Goal: Transaction & Acquisition: Purchase product/service

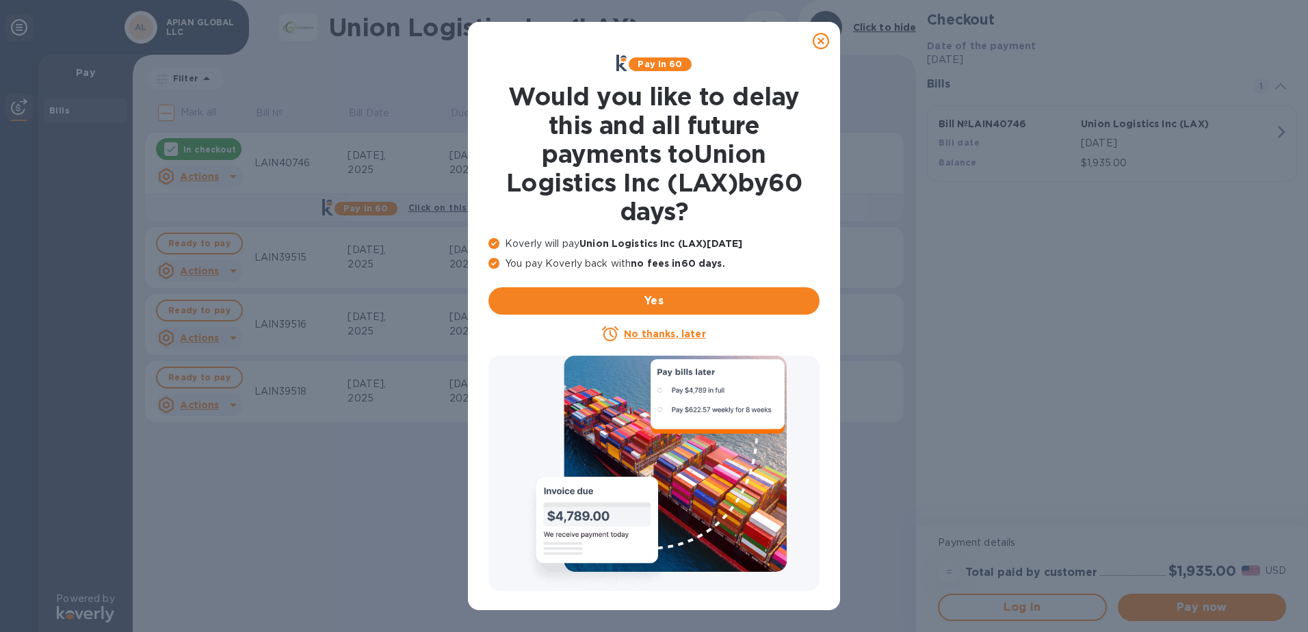
click at [668, 335] on u "No thanks, later" at bounding box center [664, 333] width 81 height 11
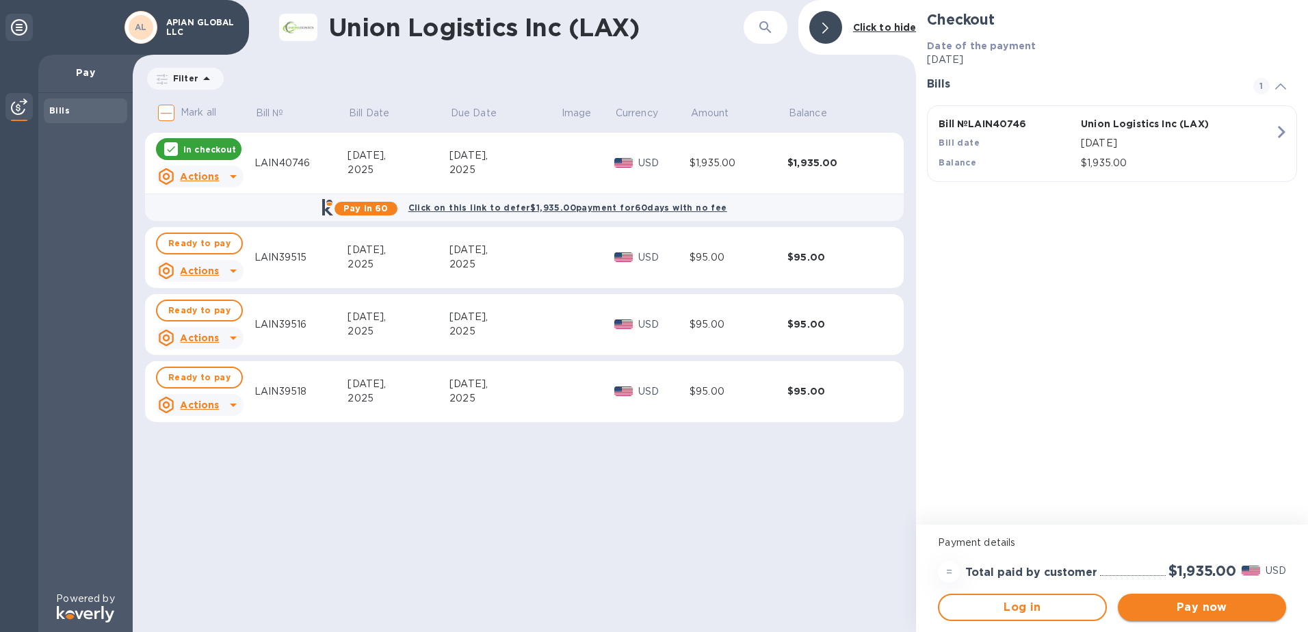
click at [1179, 605] on span "Pay now" at bounding box center [1202, 607] width 146 height 16
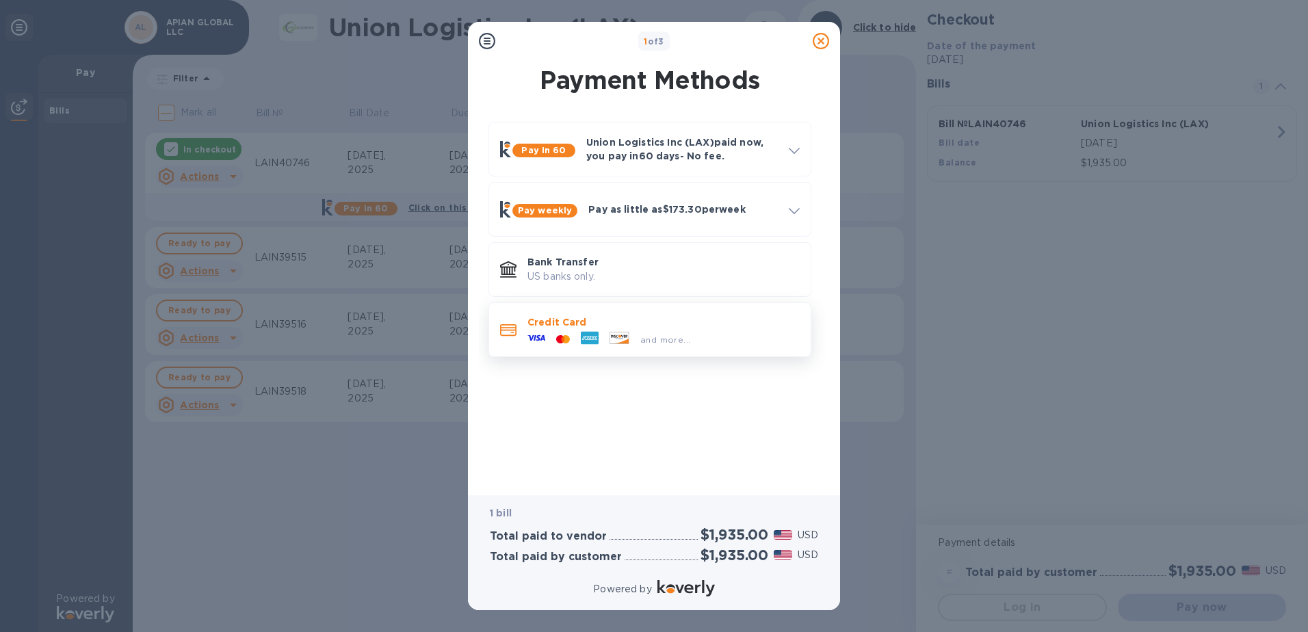
click at [685, 324] on p "Credit Card" at bounding box center [663, 322] width 272 height 14
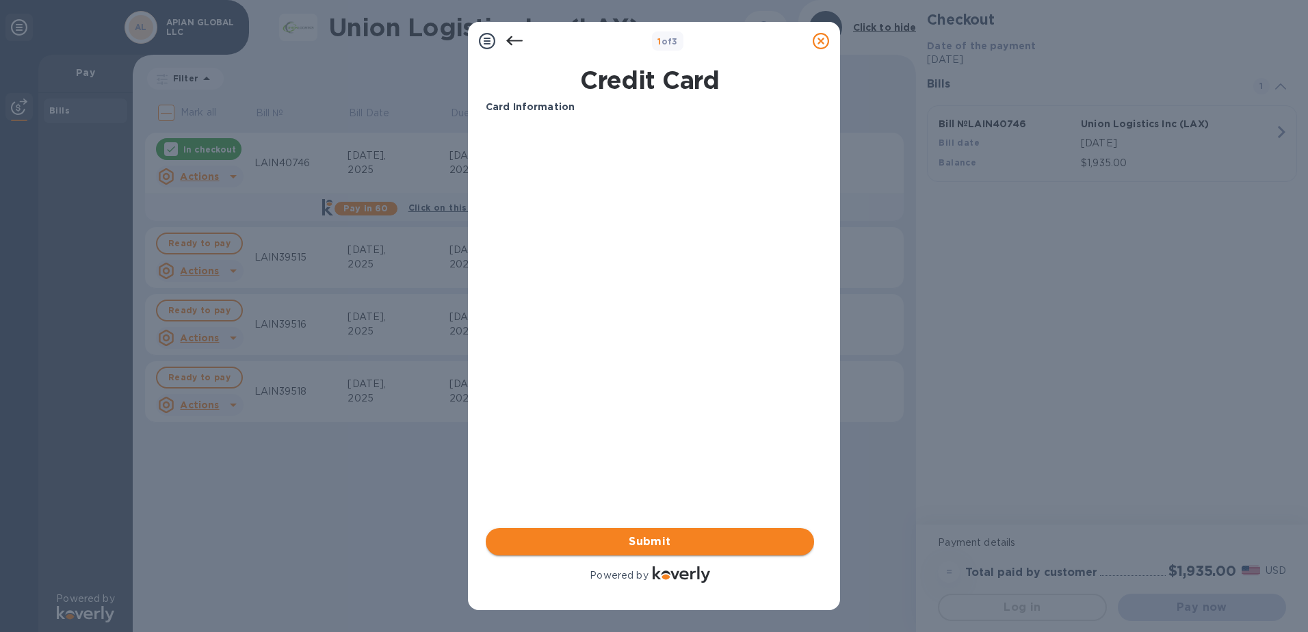
click at [631, 535] on span "Submit" at bounding box center [650, 542] width 306 height 16
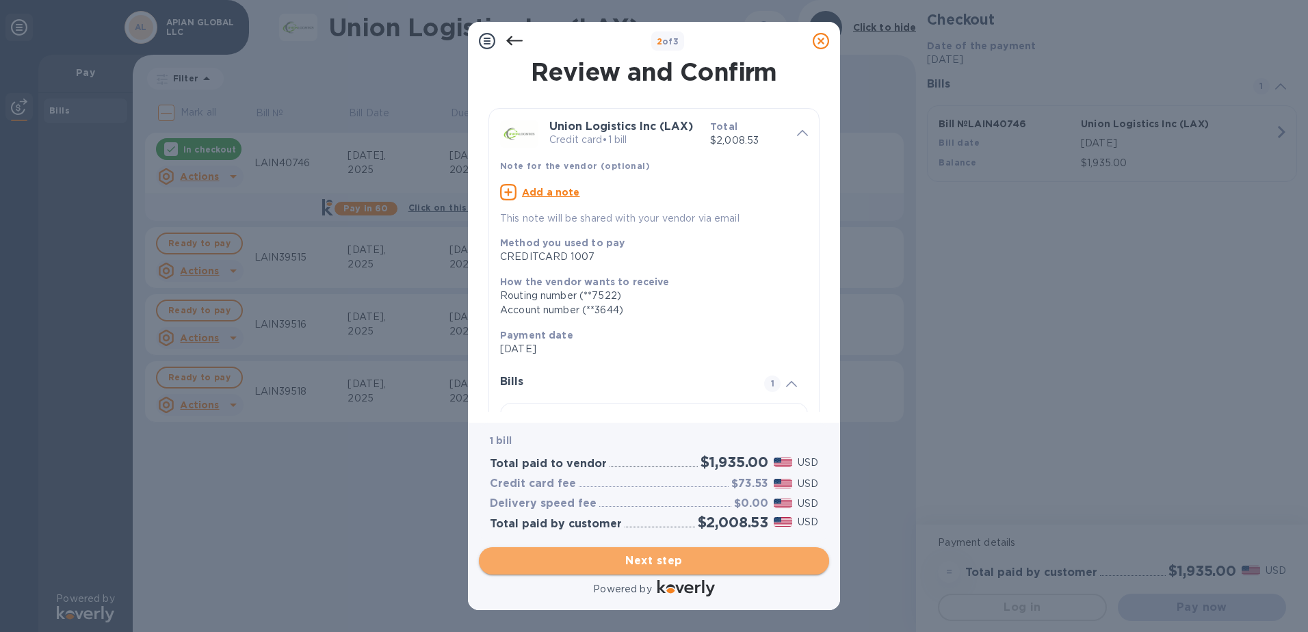
click at [625, 562] on span "Next step" at bounding box center [654, 561] width 328 height 16
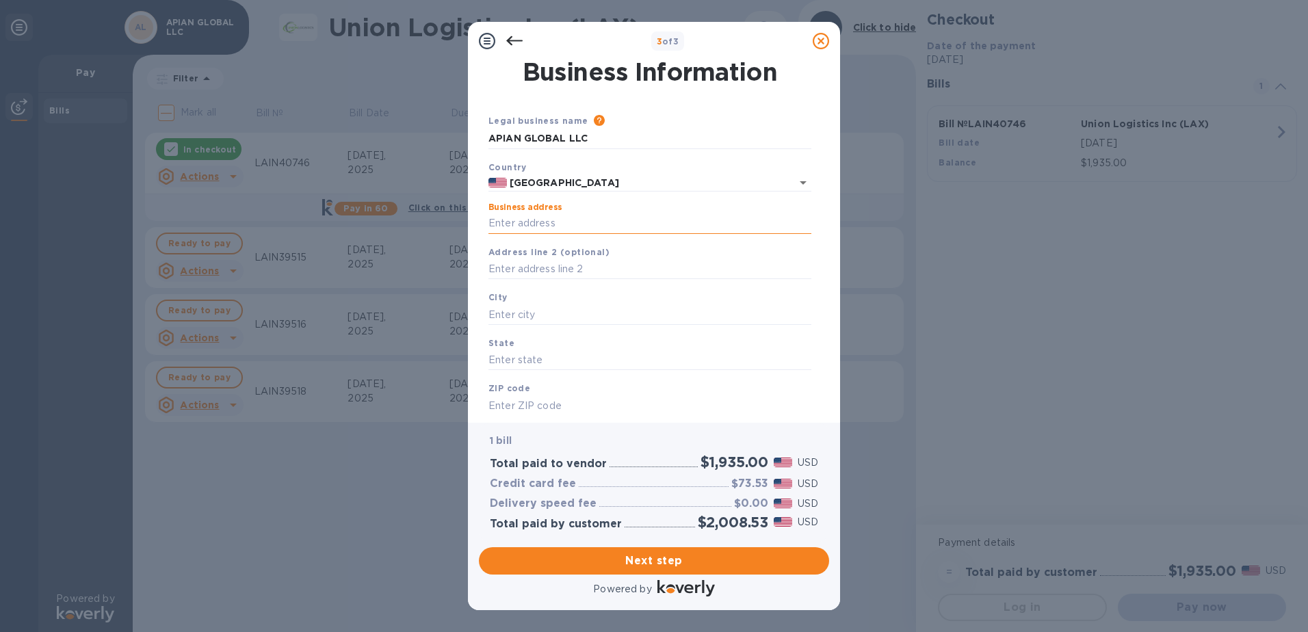
click at [526, 228] on input "Business address" at bounding box center [649, 223] width 323 height 21
type input "21601 Galway Lane"
type input "Lakeville"
type input "MN"
type input "55044"
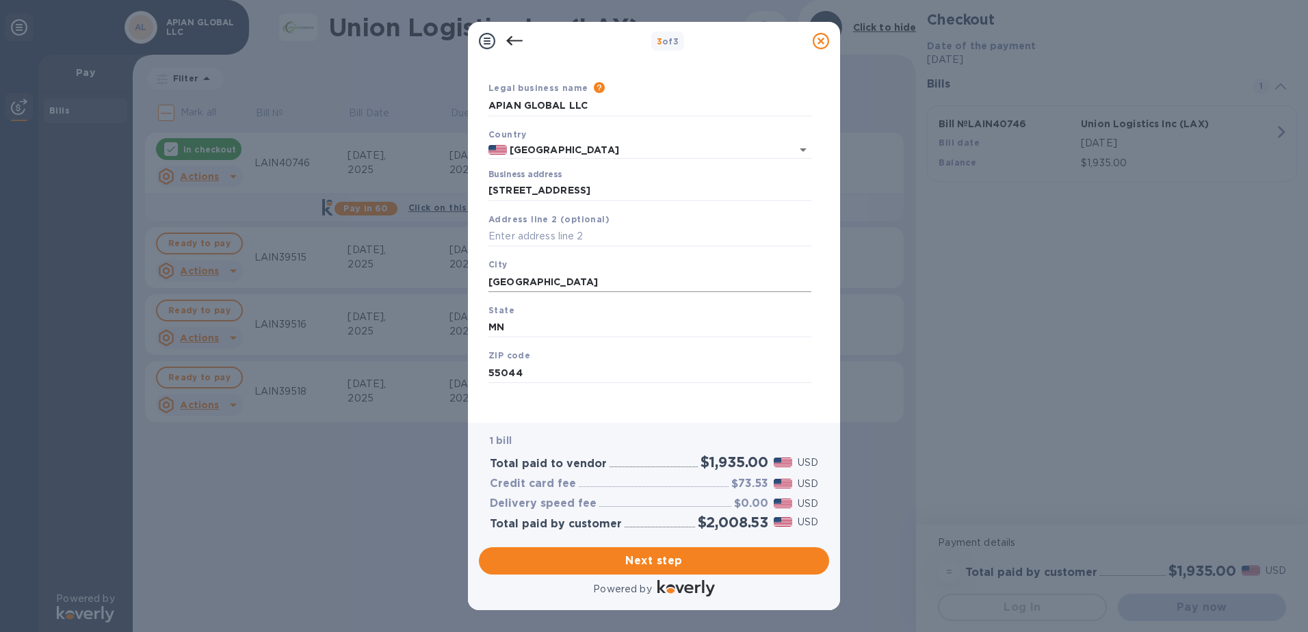
scroll to position [37, 0]
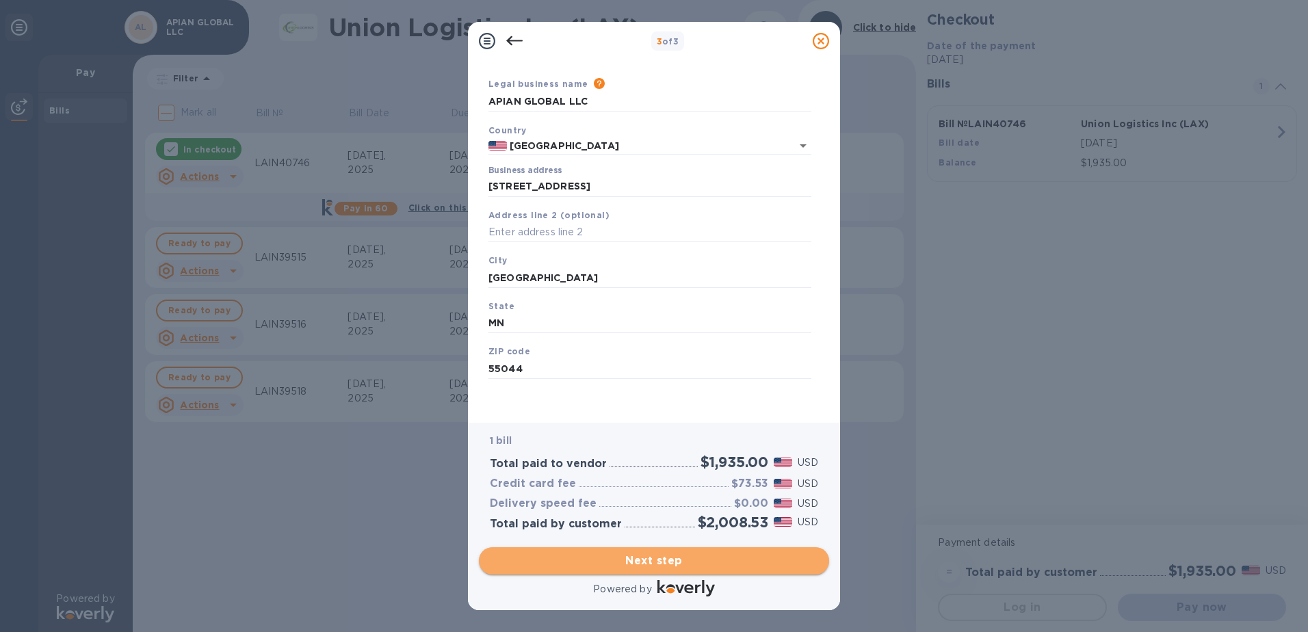
click at [646, 559] on span "Next step" at bounding box center [654, 561] width 328 height 16
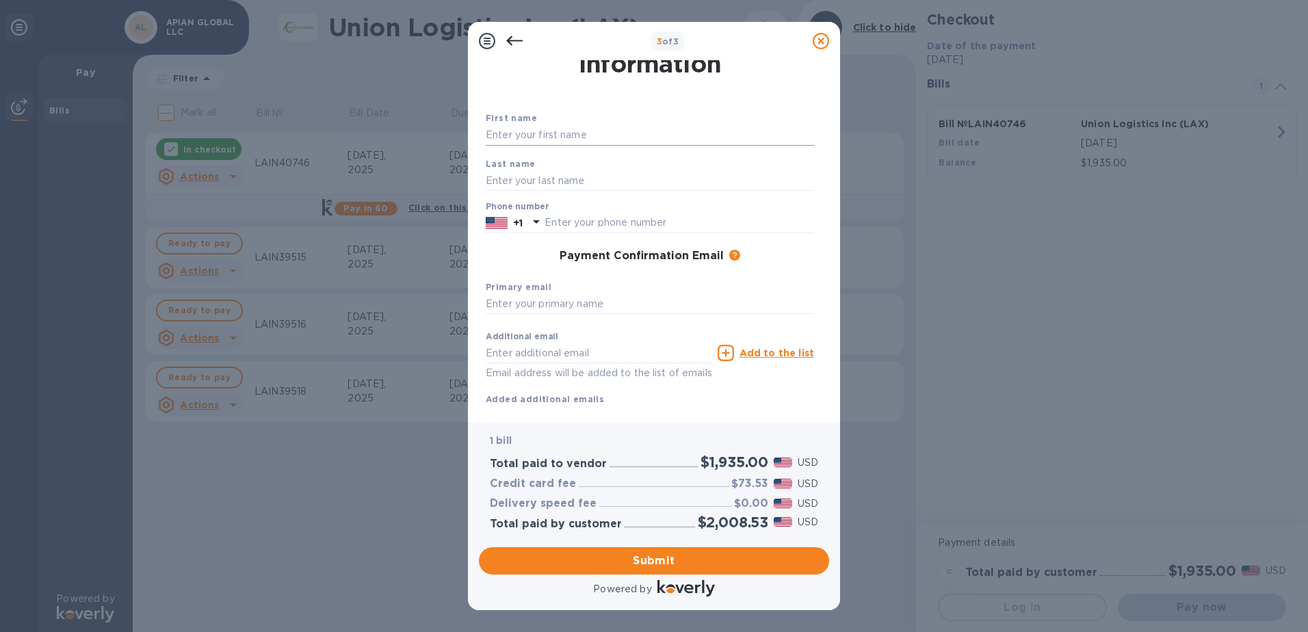
click at [524, 133] on input "text" at bounding box center [650, 135] width 328 height 21
type input "Amanda"
type input "Van Kersen"
type input "5075126196"
type input "[PERSON_NAME][EMAIL_ADDRESS][PERSON_NAME][DOMAIN_NAME]"
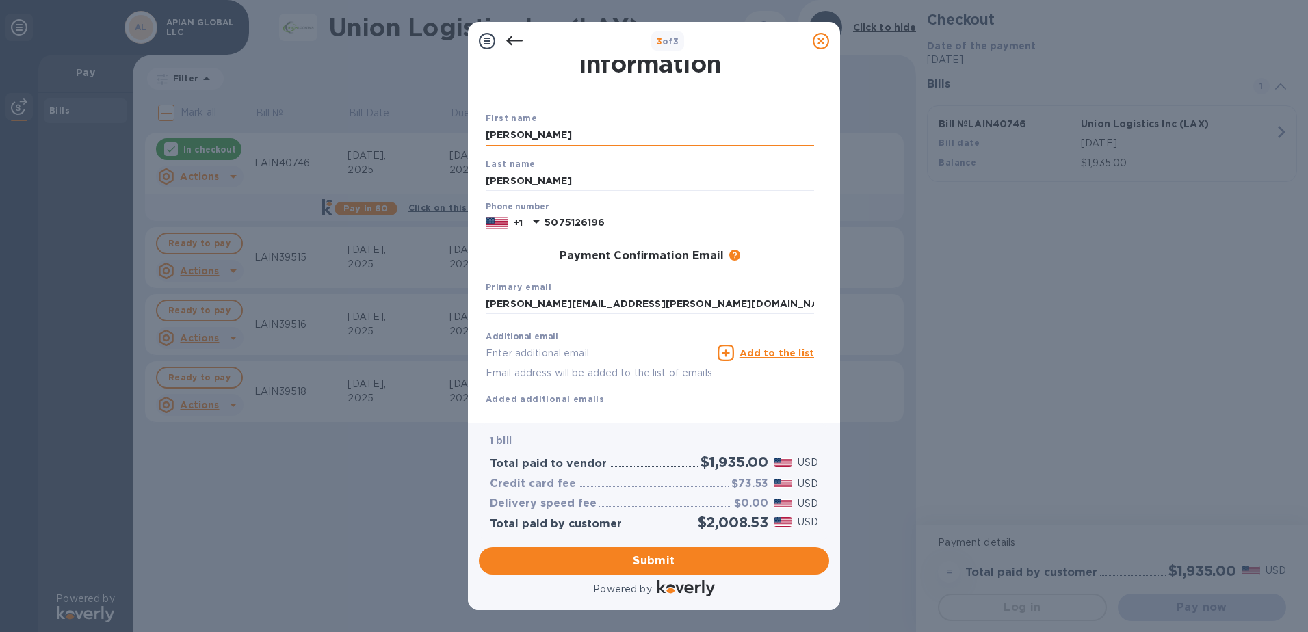
type input "[PERSON_NAME][EMAIL_ADDRESS][PERSON_NAME][DOMAIN_NAME]"
drag, startPoint x: 613, startPoint y: 223, endPoint x: 548, endPoint y: 224, distance: 65.0
click at [548, 224] on input "5075126196" at bounding box center [680, 223] width 270 height 21
type input "7328878716"
click at [533, 265] on div "Payment Confirmation Email The added email addresses will be used to send the p…" at bounding box center [649, 256] width 339 height 25
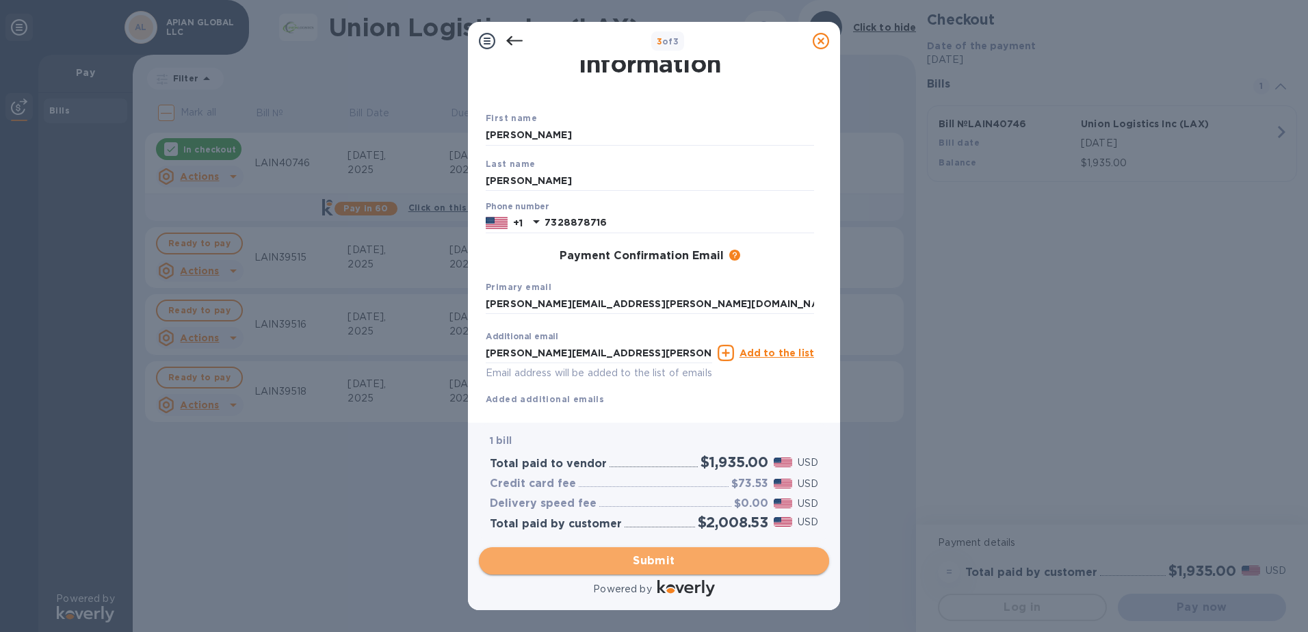
click at [637, 568] on span "Submit" at bounding box center [654, 561] width 328 height 16
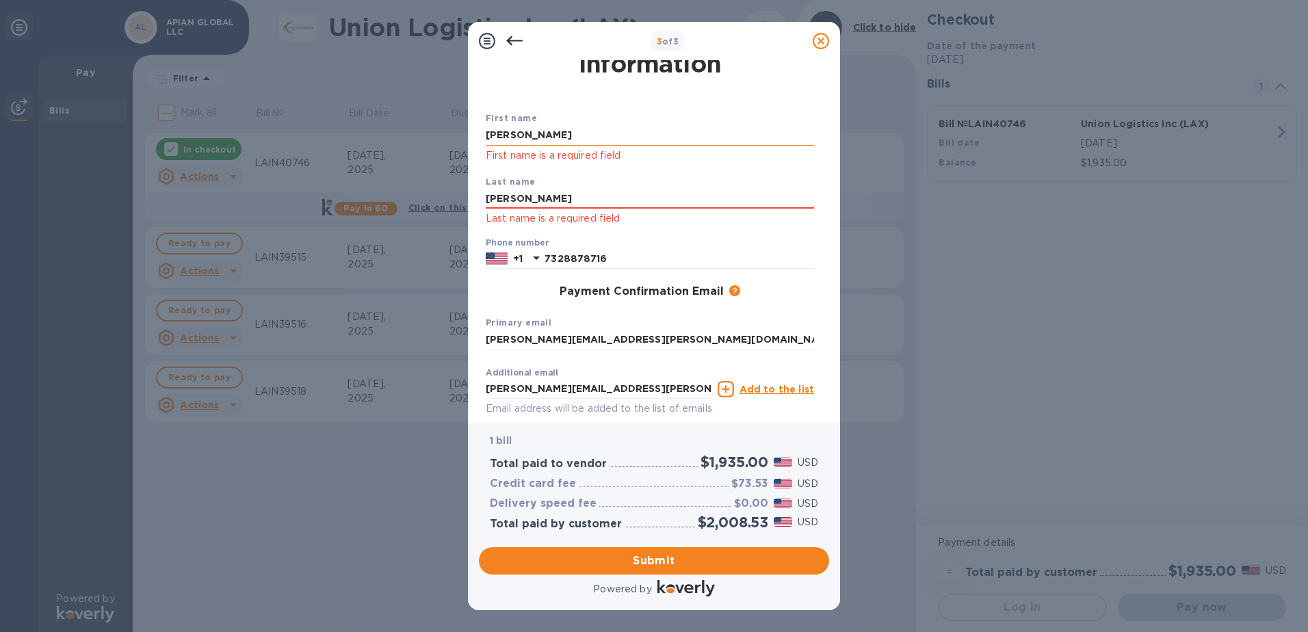
click at [536, 131] on input "Amanda" at bounding box center [650, 135] width 328 height 21
click at [742, 193] on input "Van Kersen" at bounding box center [650, 199] width 328 height 21
click at [644, 561] on span "Submit" at bounding box center [654, 561] width 328 height 16
drag, startPoint x: 535, startPoint y: 130, endPoint x: 458, endPoint y: 135, distance: 77.5
click at [458, 135] on div "3 of 3 Payment Contact Information First name Amanda First name is a required f…" at bounding box center [654, 316] width 1308 height 632
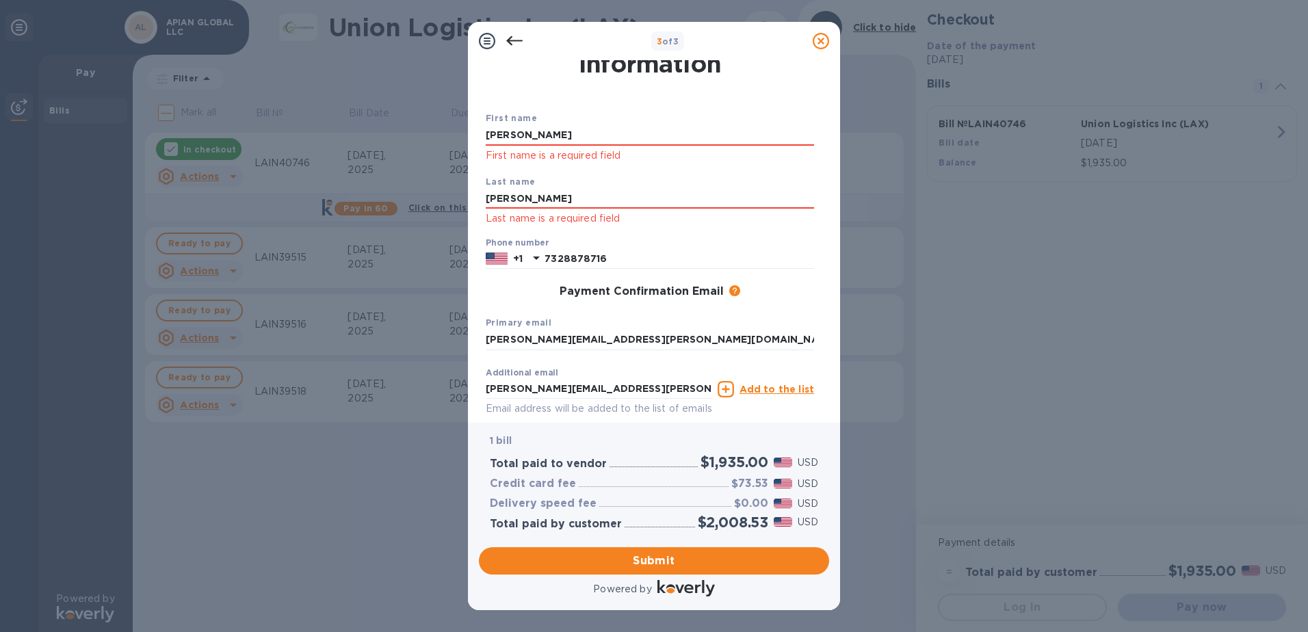
type input "AMANDA"
type input "VANKERSEN"
click at [660, 560] on span "Submit" at bounding box center [654, 561] width 328 height 16
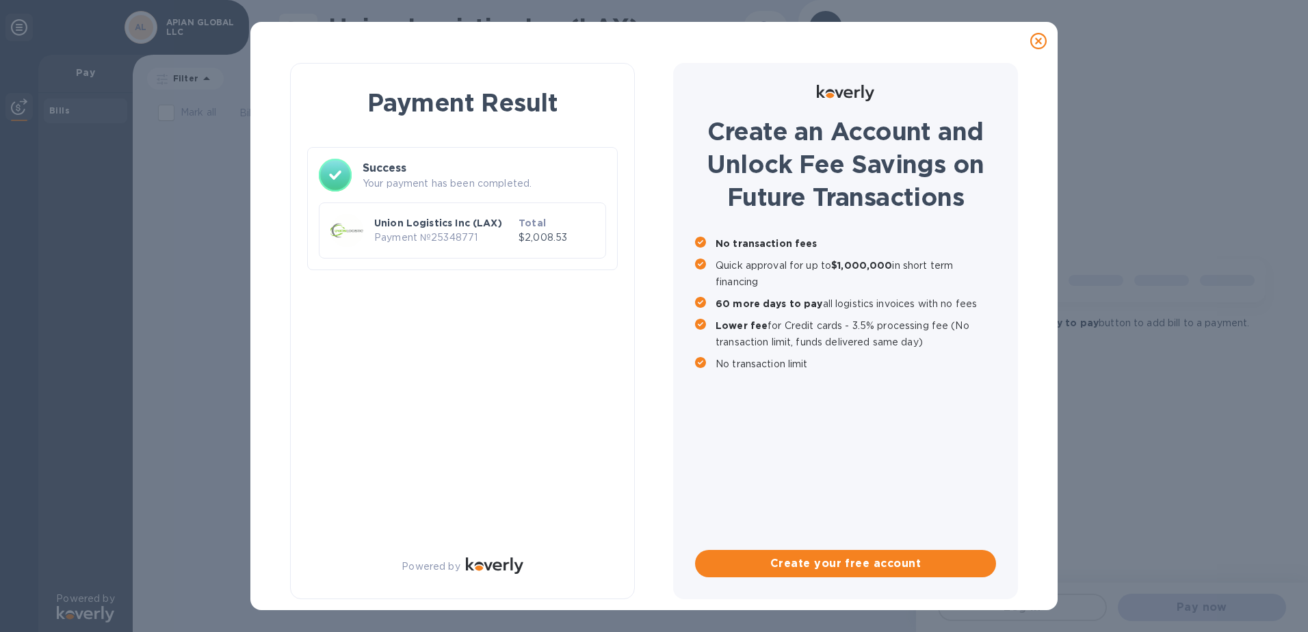
scroll to position [0, 0]
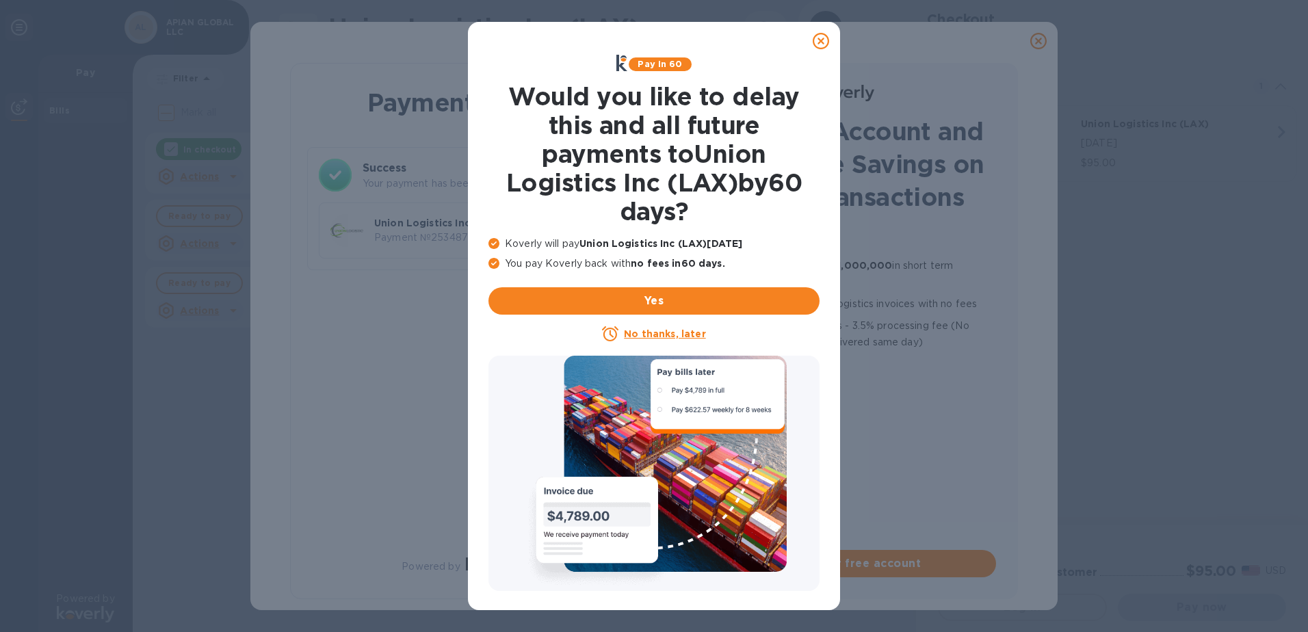
click at [684, 330] on u "No thanks, later" at bounding box center [664, 333] width 81 height 11
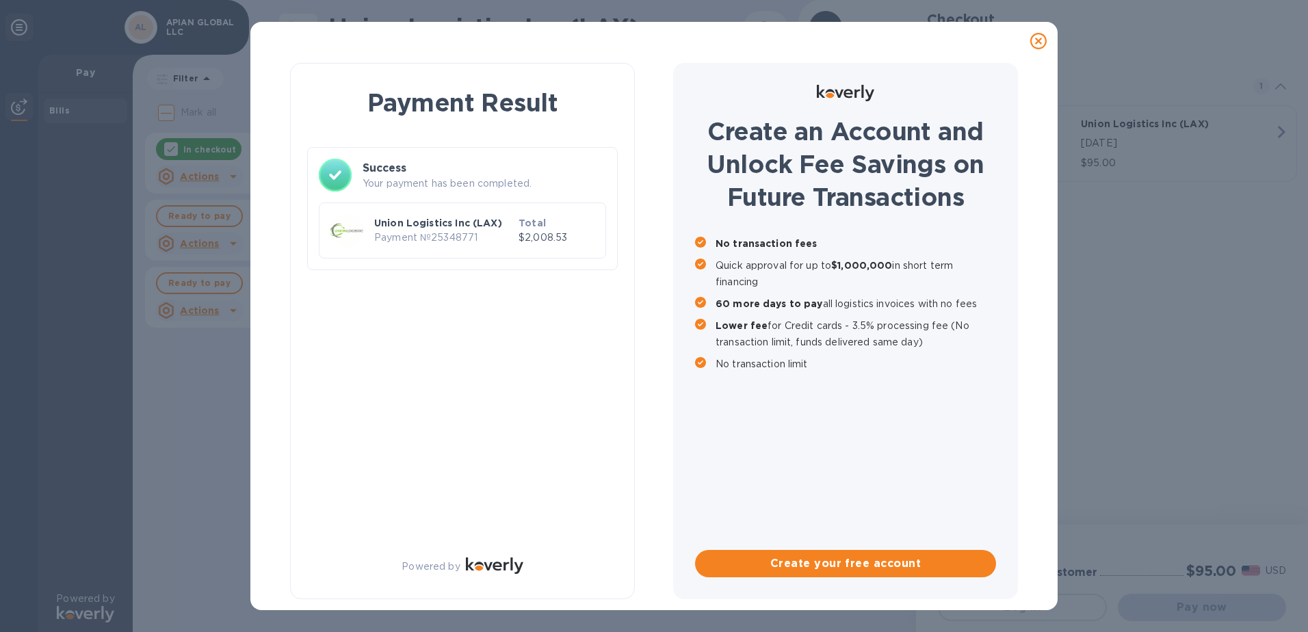
click at [491, 240] on p "Payment № 25348771" at bounding box center [443, 238] width 139 height 14
click at [495, 209] on div "Union Logistics Inc (LAX) Payment № 25348771 Total $2,008.53" at bounding box center [462, 230] width 287 height 56
click at [495, 186] on p "Your payment has been completed." at bounding box center [485, 183] width 244 height 14
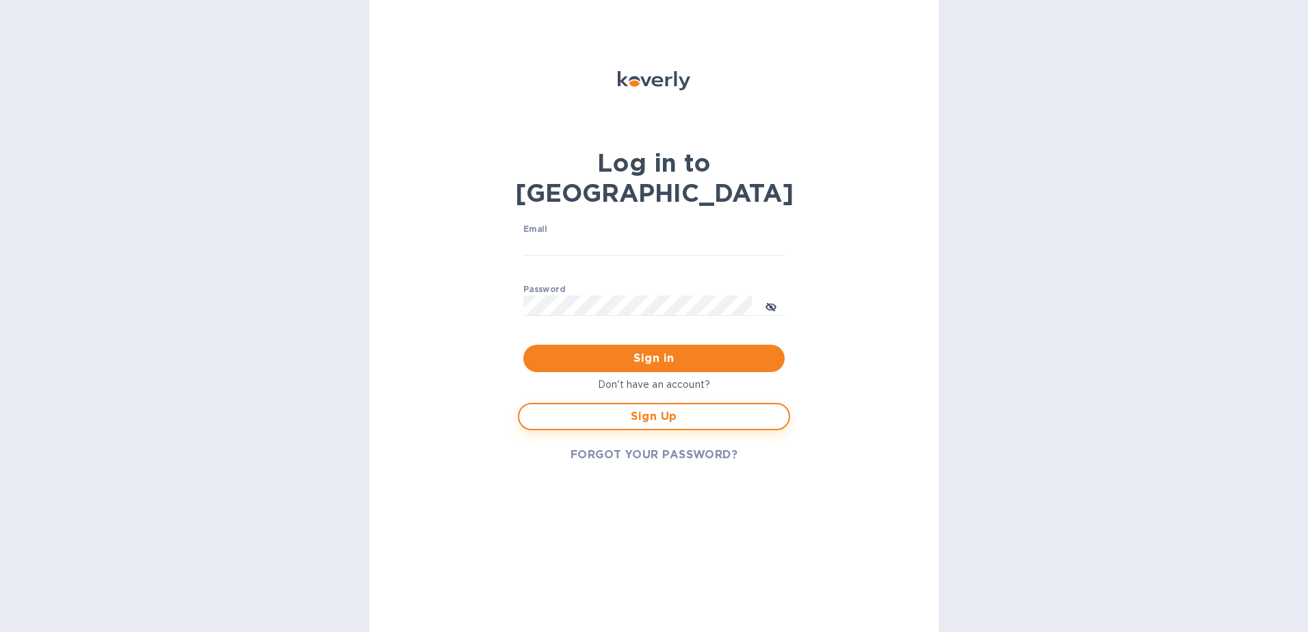
click at [649, 408] on span "Sign Up" at bounding box center [654, 416] width 248 height 16
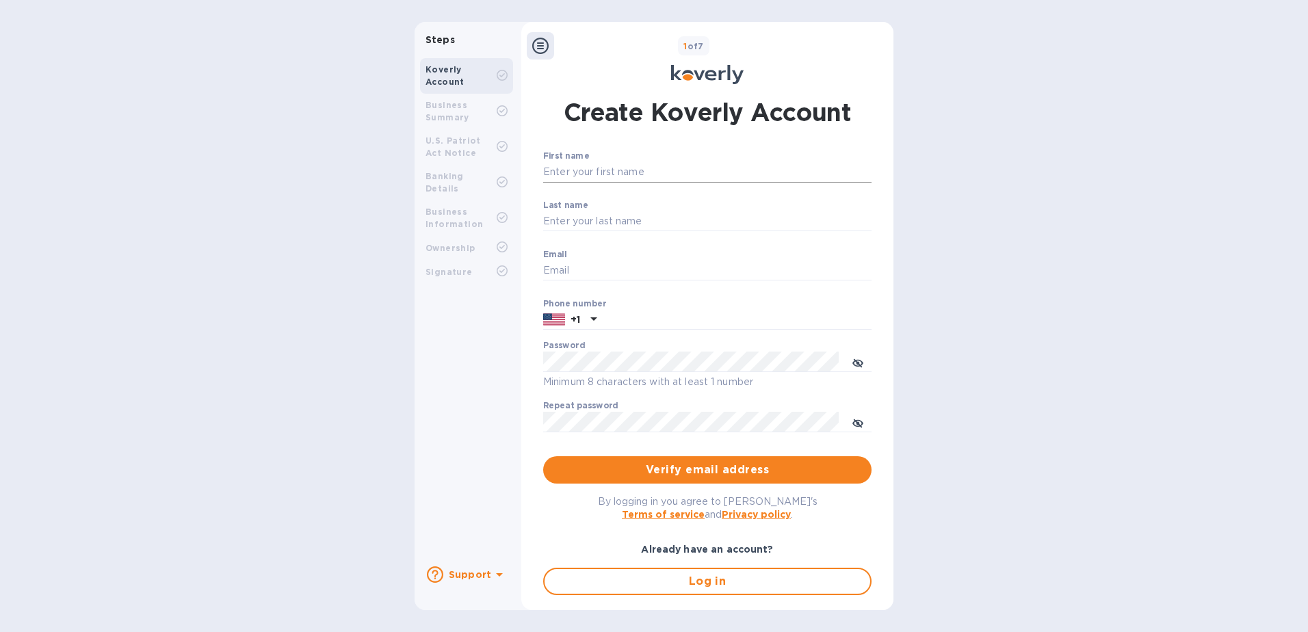
click at [582, 170] on input "First name" at bounding box center [707, 172] width 328 height 21
type input "Amanda"
type input "Van Kersen"
type input "[PERSON_NAME][EMAIL_ADDRESS][PERSON_NAME][DOMAIN_NAME]"
click at [627, 322] on input "text" at bounding box center [737, 320] width 270 height 21
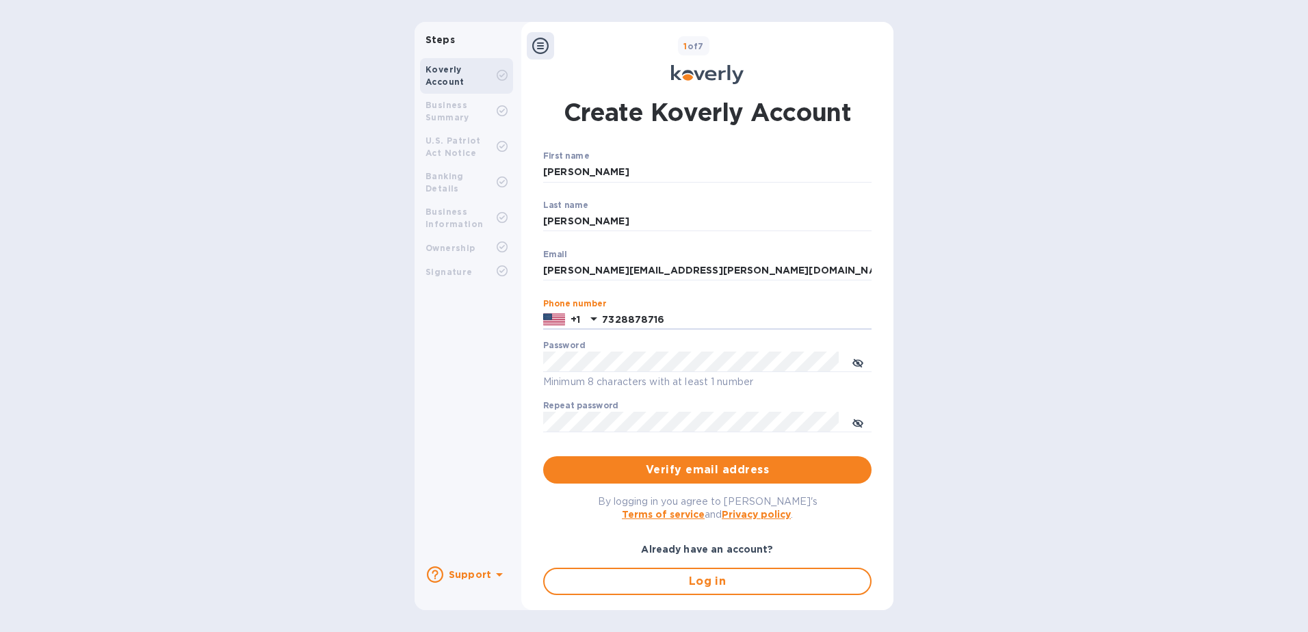
type input "7328878716"
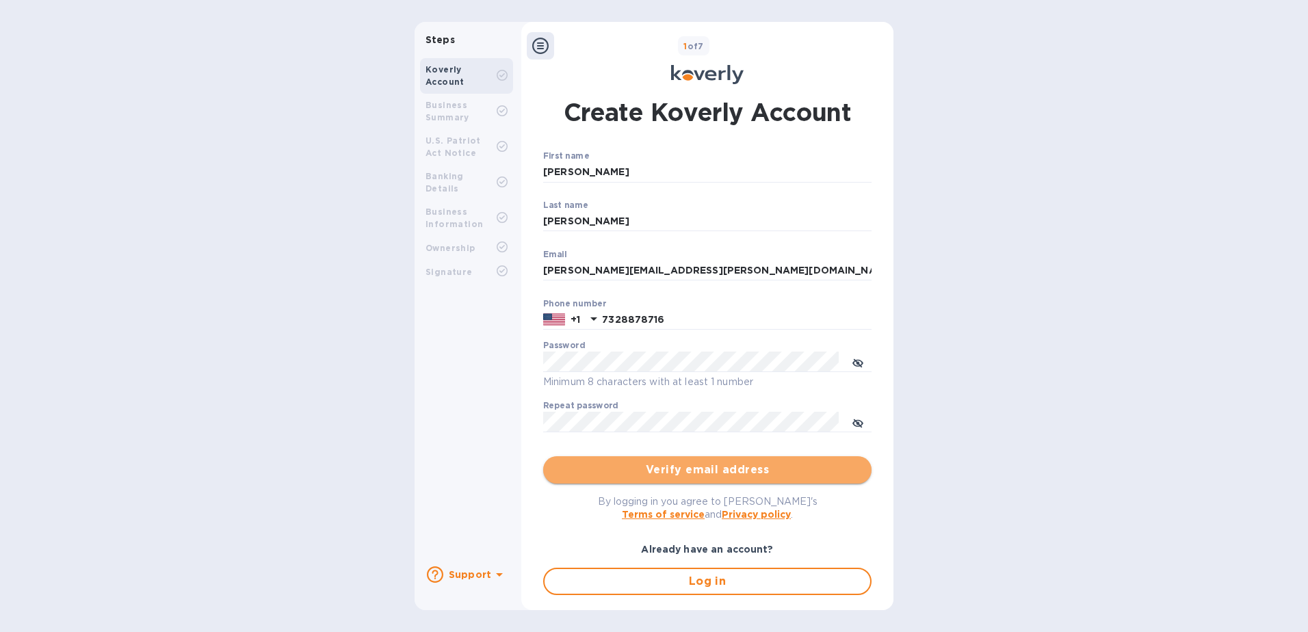
click at [669, 476] on span "Verify email address" at bounding box center [707, 470] width 306 height 16
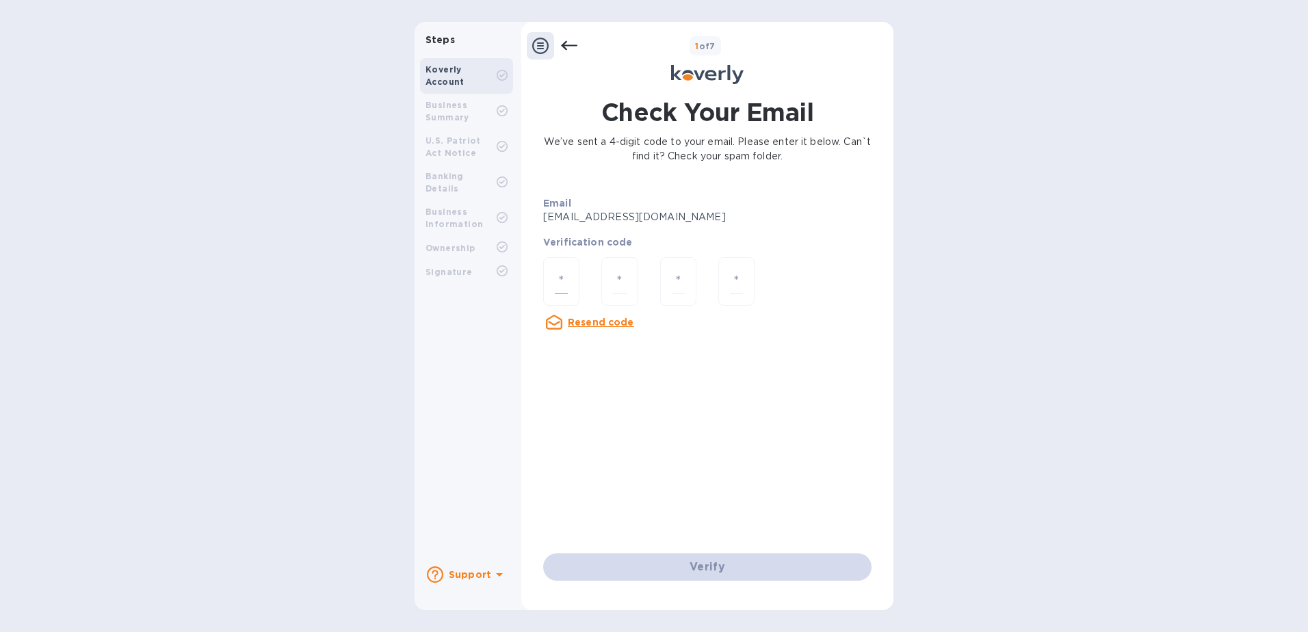
click at [564, 277] on input "number" at bounding box center [561, 281] width 13 height 25
click at [566, 277] on input "number" at bounding box center [561, 281] width 13 height 25
type input "2"
type input "1"
type input "4"
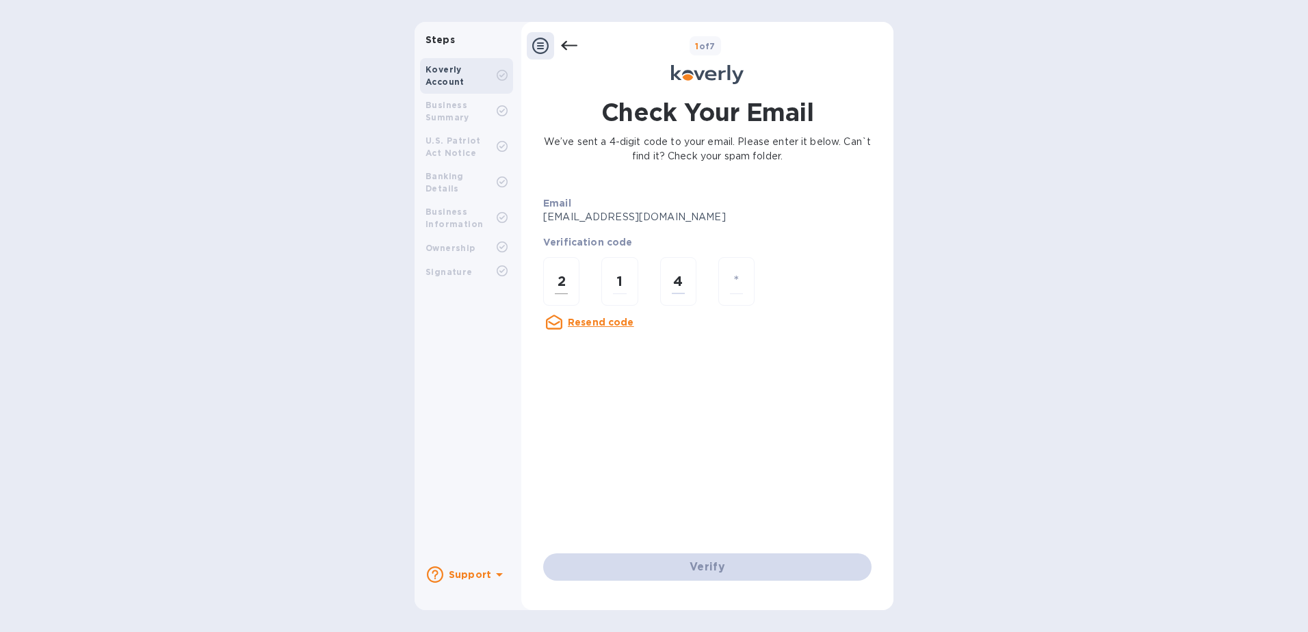
type input "5"
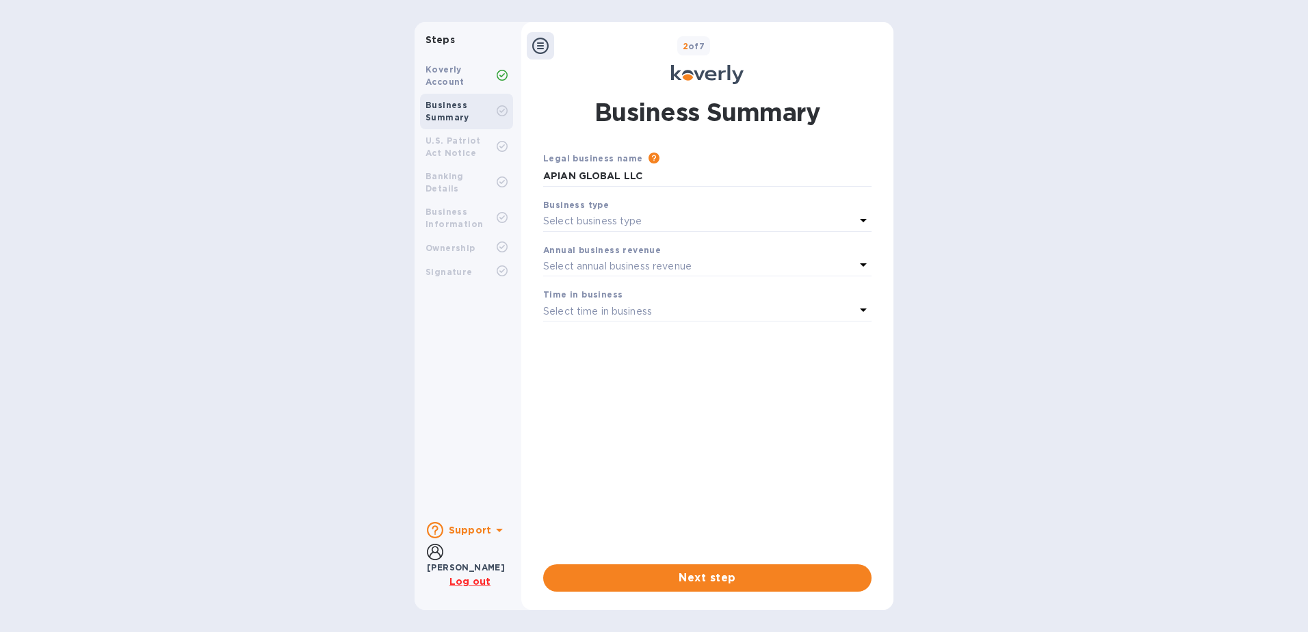
click at [636, 222] on p "Select business type" at bounding box center [592, 221] width 99 height 14
click at [623, 280] on p "Partnerships" at bounding box center [702, 278] width 296 height 14
click at [616, 267] on p "Select annual business revenue" at bounding box center [617, 266] width 148 height 14
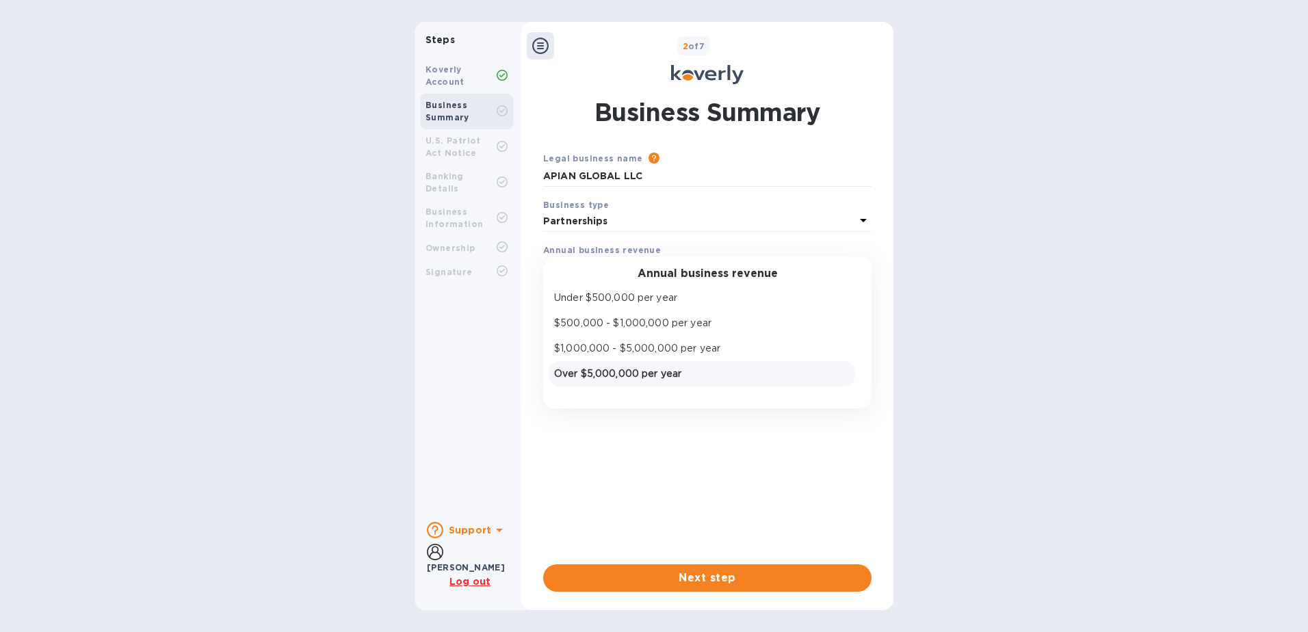
click at [633, 368] on p "Over $5,000,000 per year" at bounding box center [702, 374] width 296 height 14
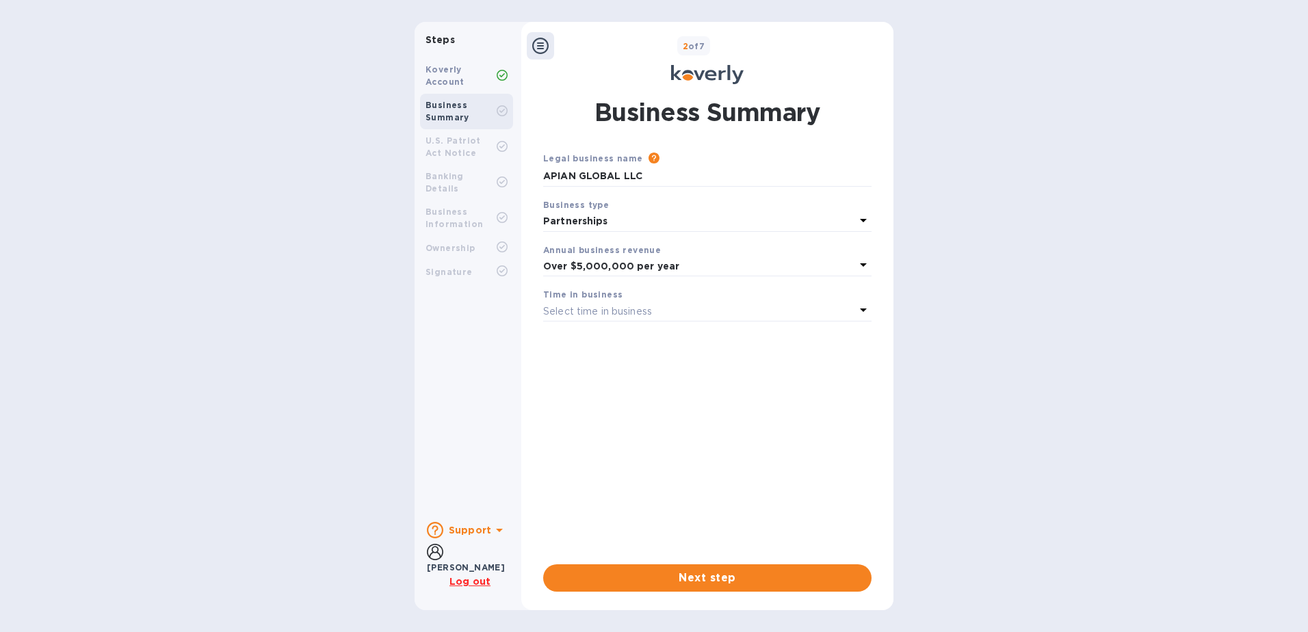
click at [616, 312] on p "Select time in business" at bounding box center [597, 311] width 109 height 14
click at [630, 413] on p "More than 5 years" at bounding box center [702, 419] width 296 height 14
click at [712, 580] on span "Next step" at bounding box center [707, 578] width 306 height 16
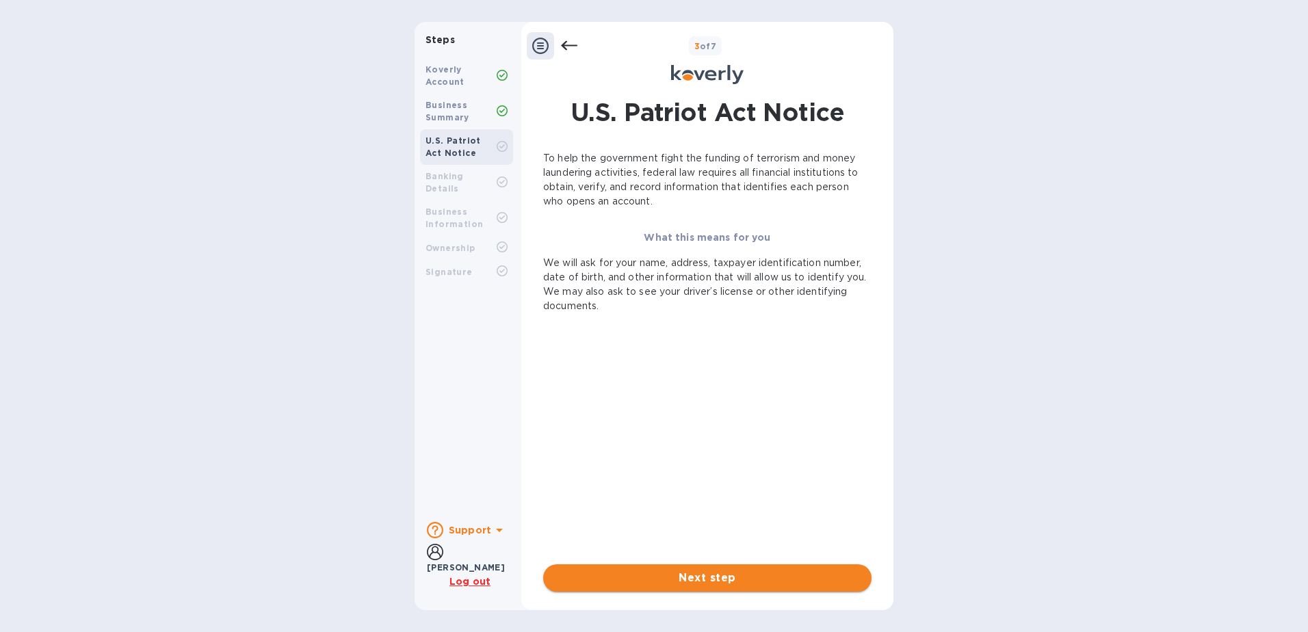
click at [763, 579] on span "Next step" at bounding box center [707, 578] width 306 height 16
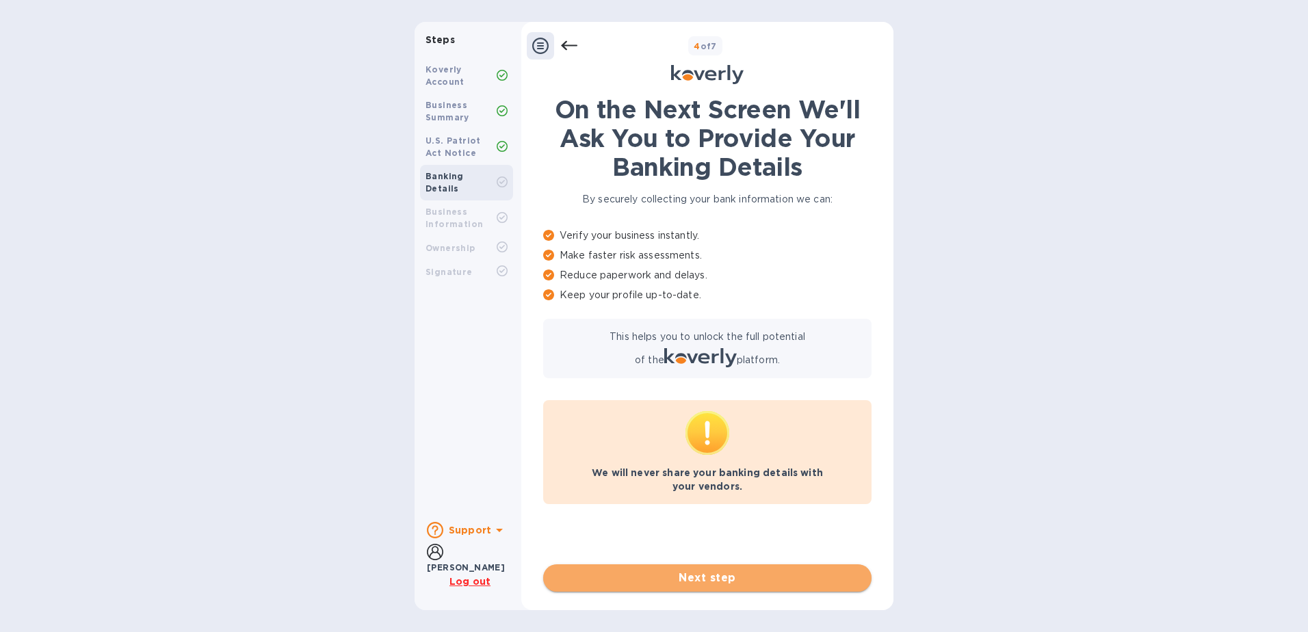
click at [758, 579] on span "Next step" at bounding box center [707, 578] width 306 height 16
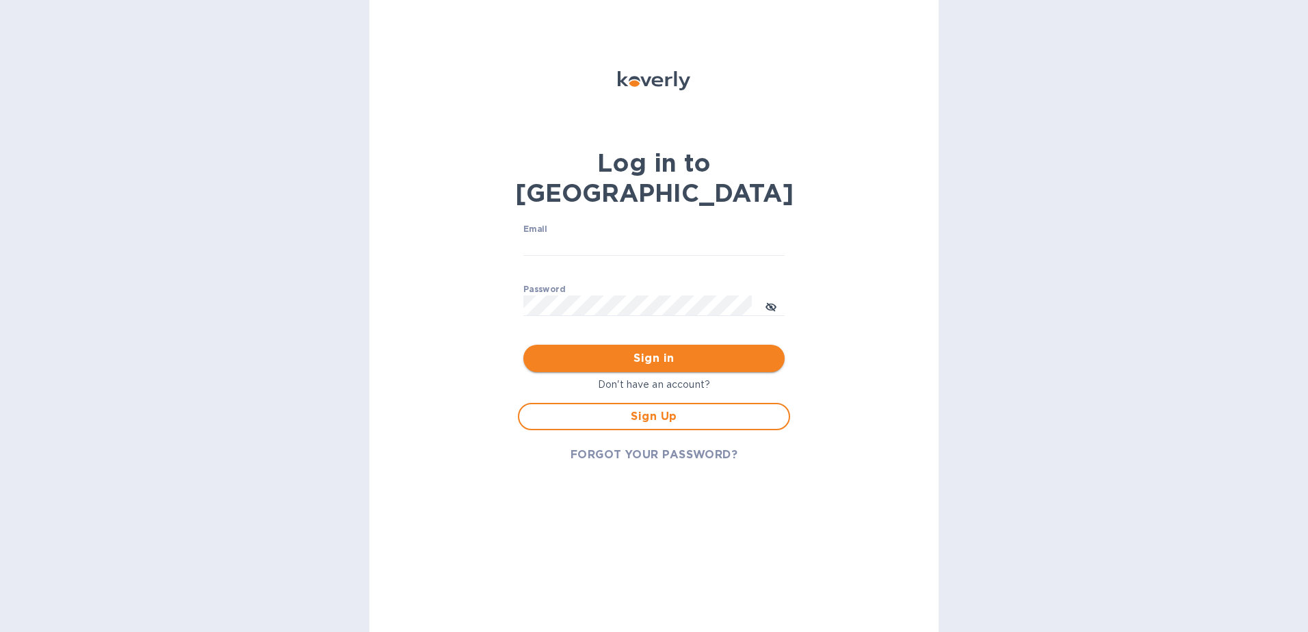
type input "[PERSON_NAME][EMAIL_ADDRESS][PERSON_NAME][DOMAIN_NAME]"
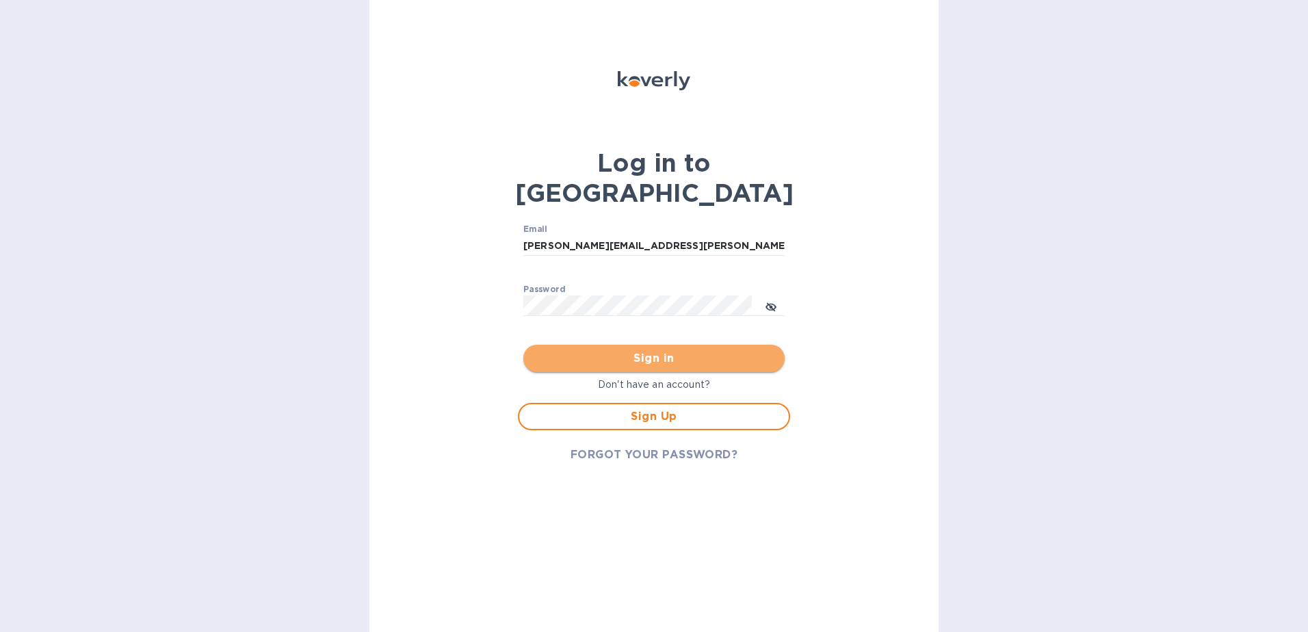
click at [638, 350] on span "Sign in" at bounding box center [653, 358] width 239 height 16
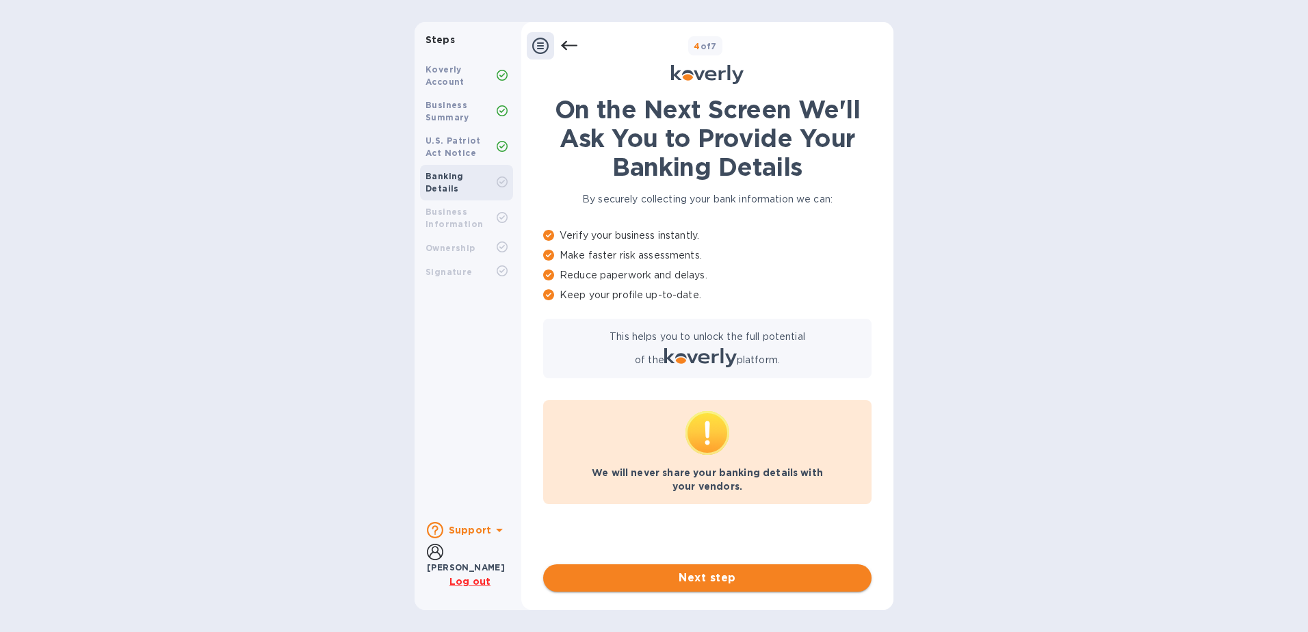
click at [663, 575] on span "Next step" at bounding box center [707, 578] width 306 height 16
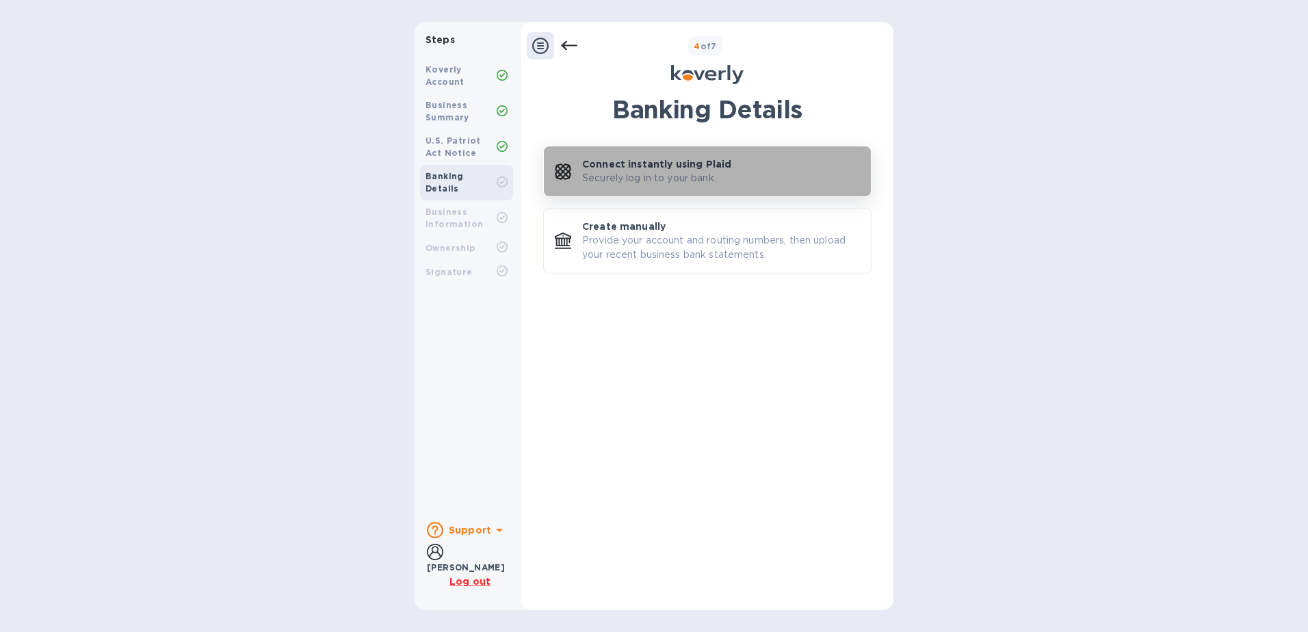
click at [598, 163] on p "Connect instantly using Plaid" at bounding box center [656, 164] width 149 height 14
